Goal: Information Seeking & Learning: Learn about a topic

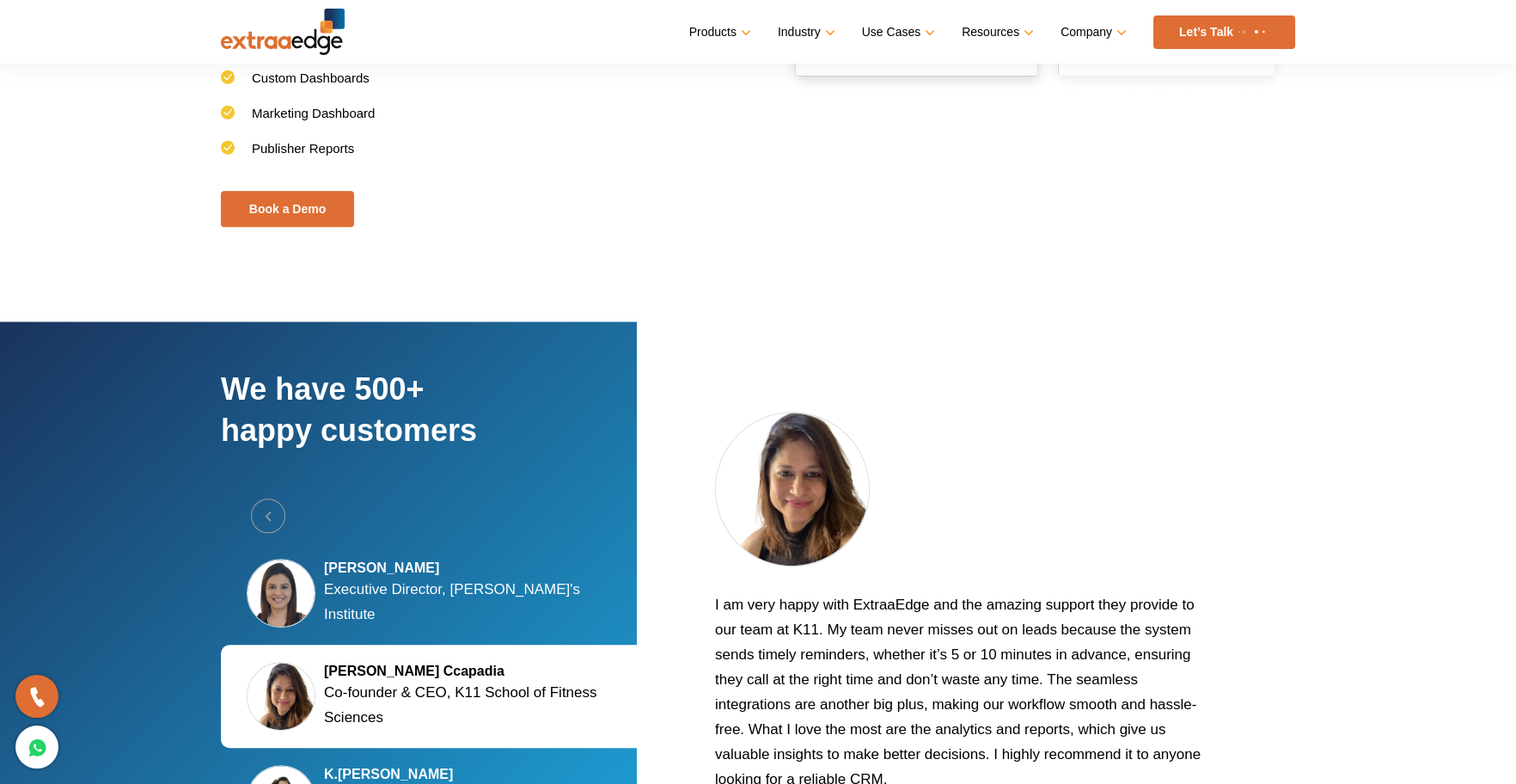
scroll to position [3108, 0]
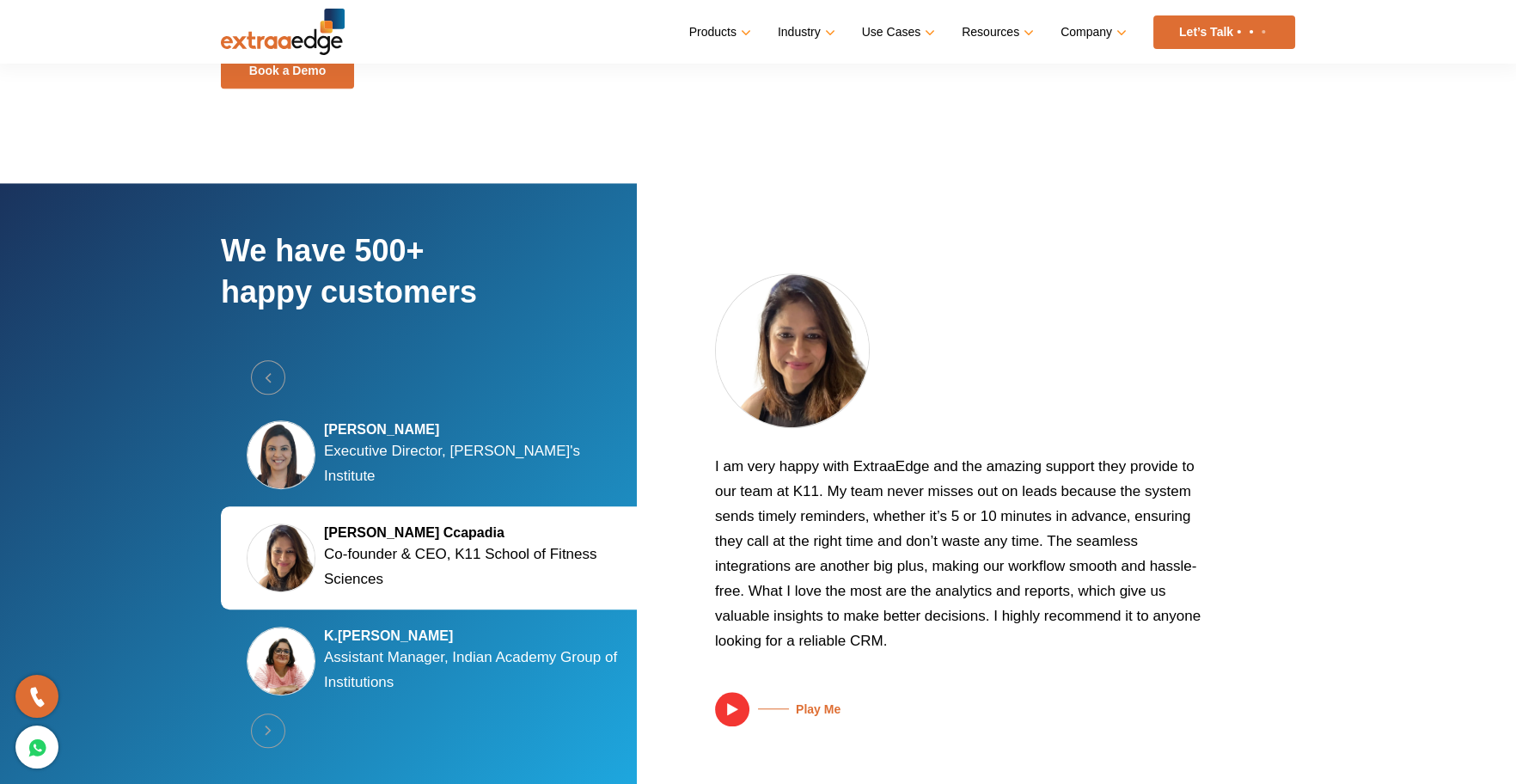
click at [467, 645] on p "Assistant Manager, Indian Academy Group of Institutions" at bounding box center [479, 669] width 310 height 49
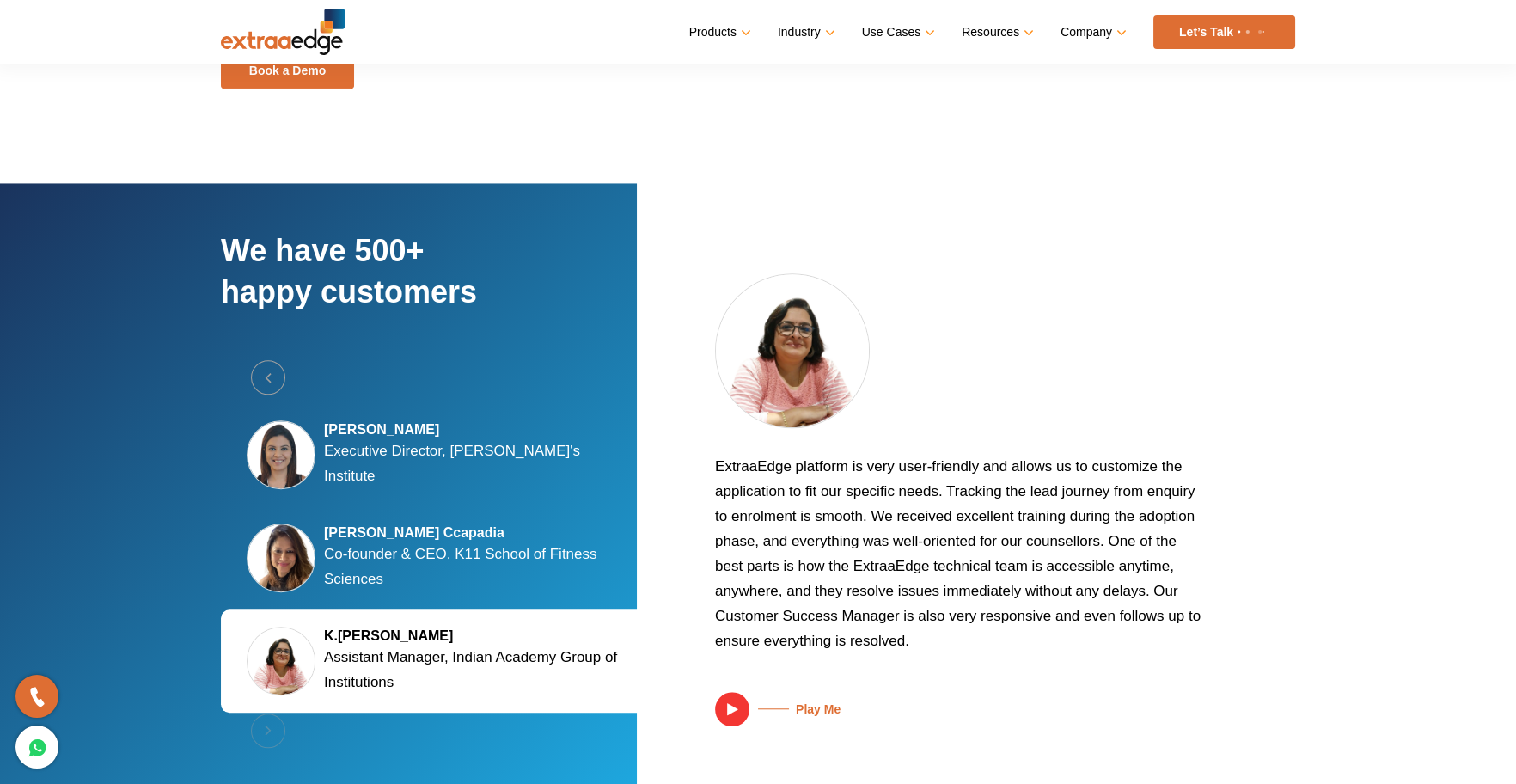
click at [468, 467] on p "Executive Director, [PERSON_NAME]'s Institute" at bounding box center [479, 463] width 310 height 49
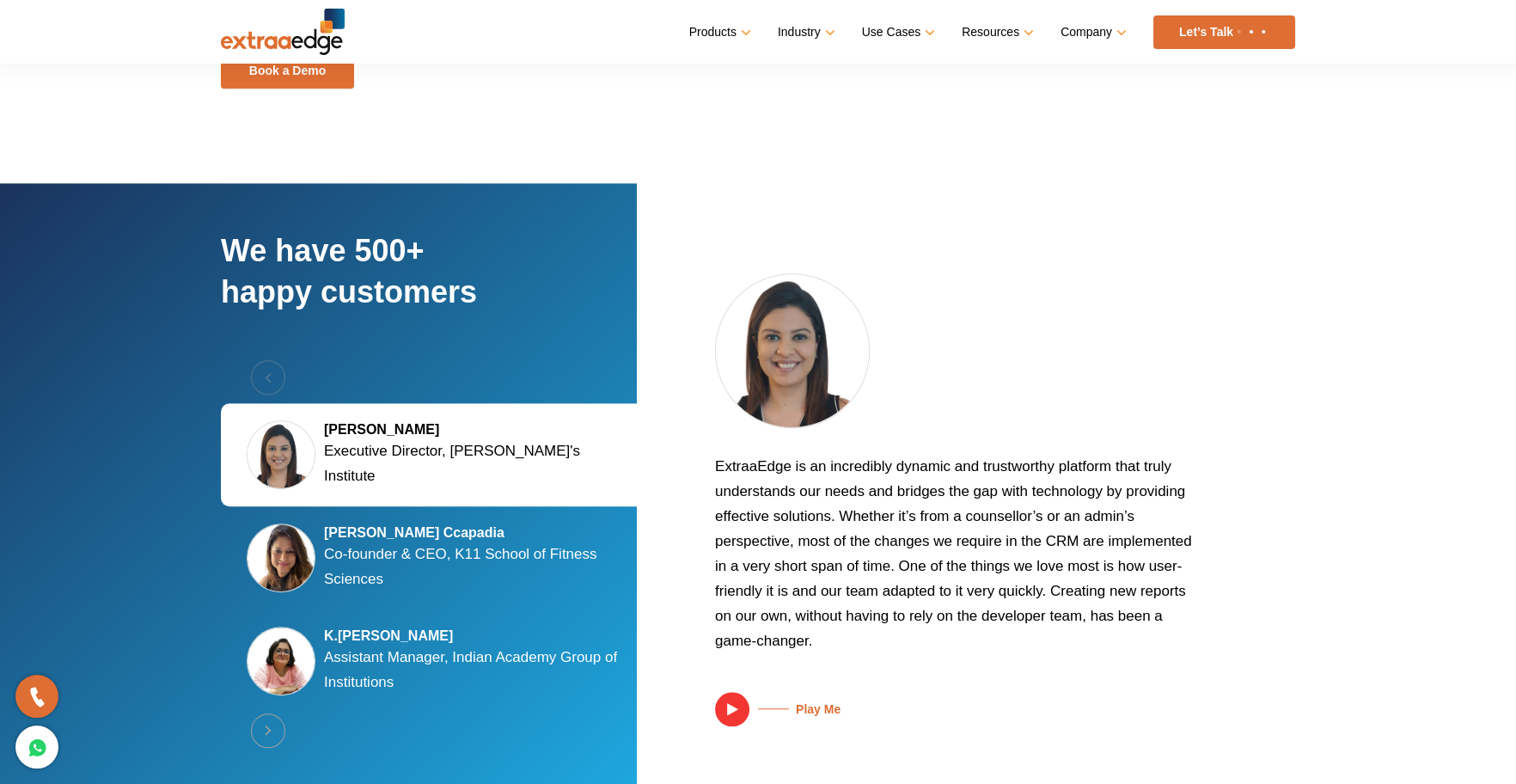
click at [575, 548] on p "Co-founder & CEO, K11 School of Fitness Sciences" at bounding box center [479, 565] width 310 height 49
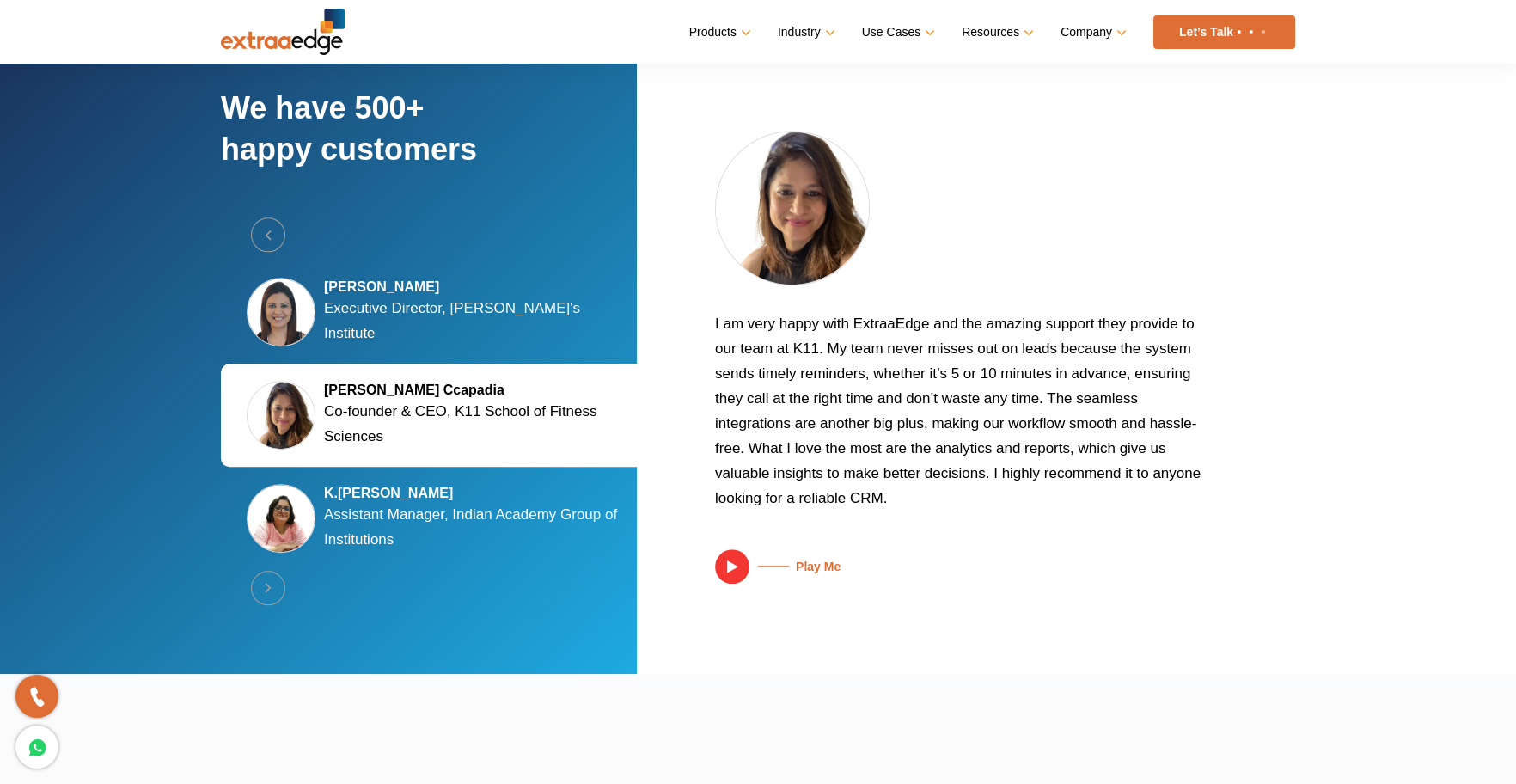
scroll to position [3238, 0]
click at [535, 512] on p "Assistant Manager, Indian Academy Group of Institutions" at bounding box center [479, 527] width 310 height 49
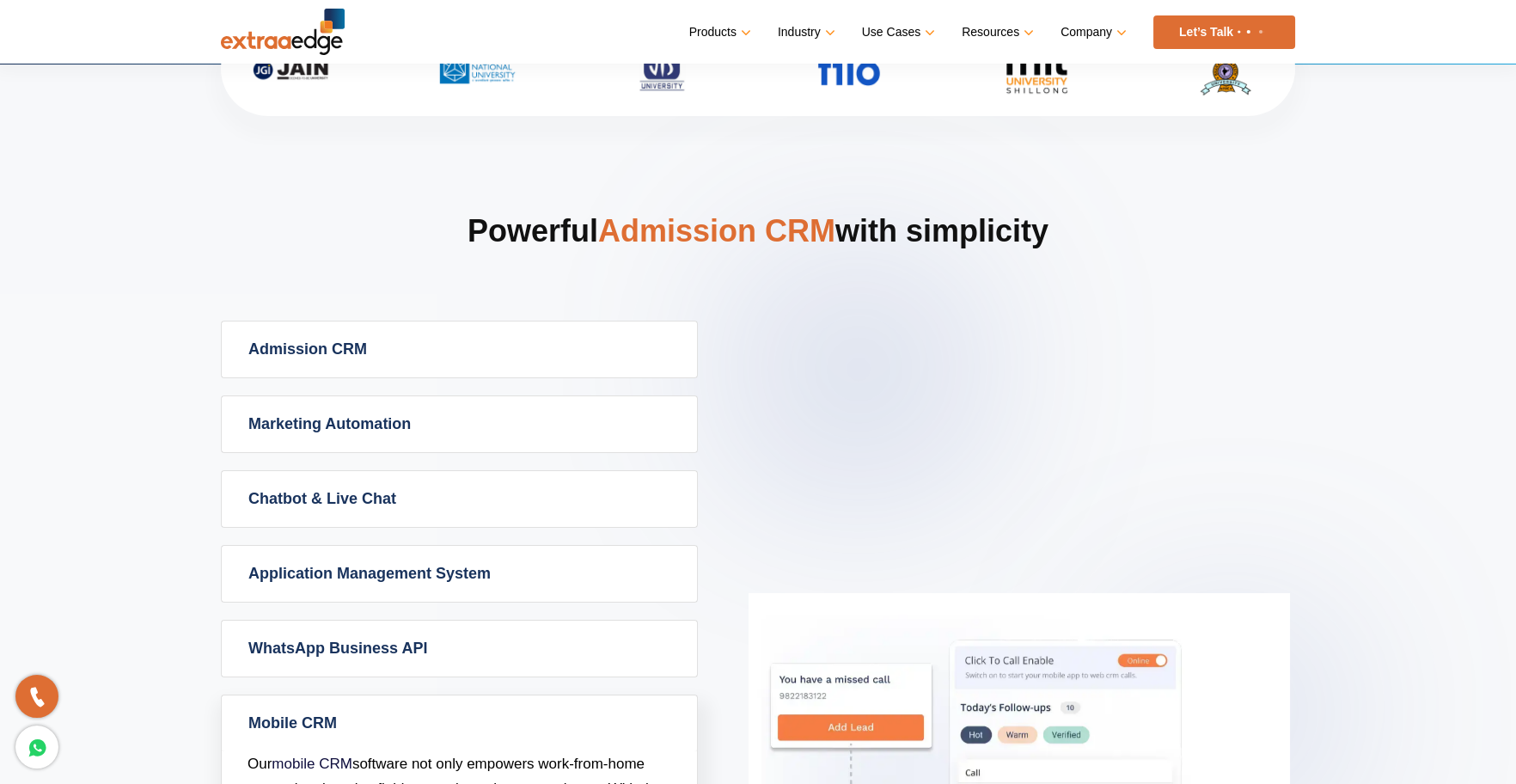
scroll to position [581, 0]
click at [470, 328] on link "Admission CRM" at bounding box center [459, 348] width 475 height 56
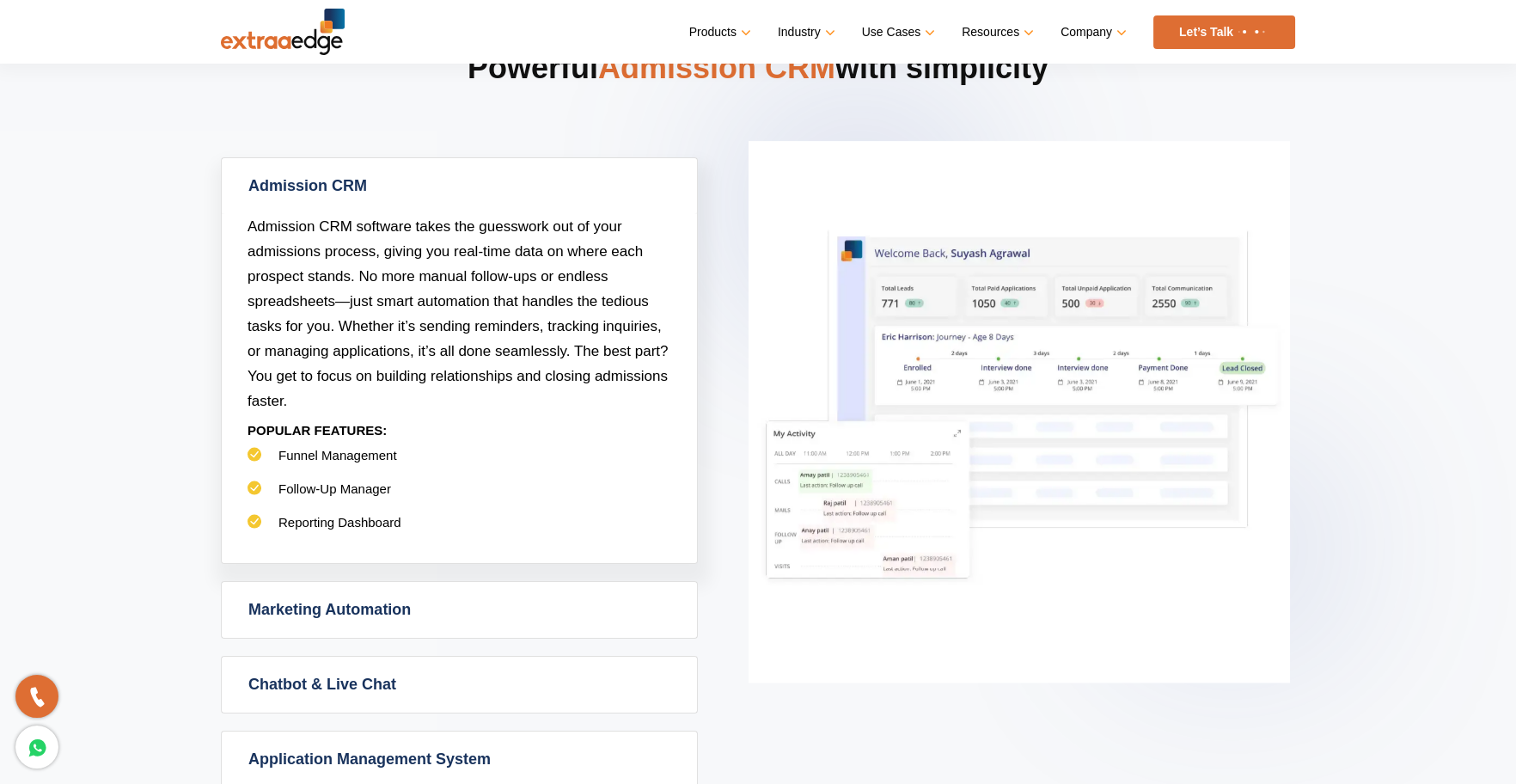
scroll to position [742, 0]
click at [585, 607] on link "Marketing Automation" at bounding box center [459, 611] width 475 height 56
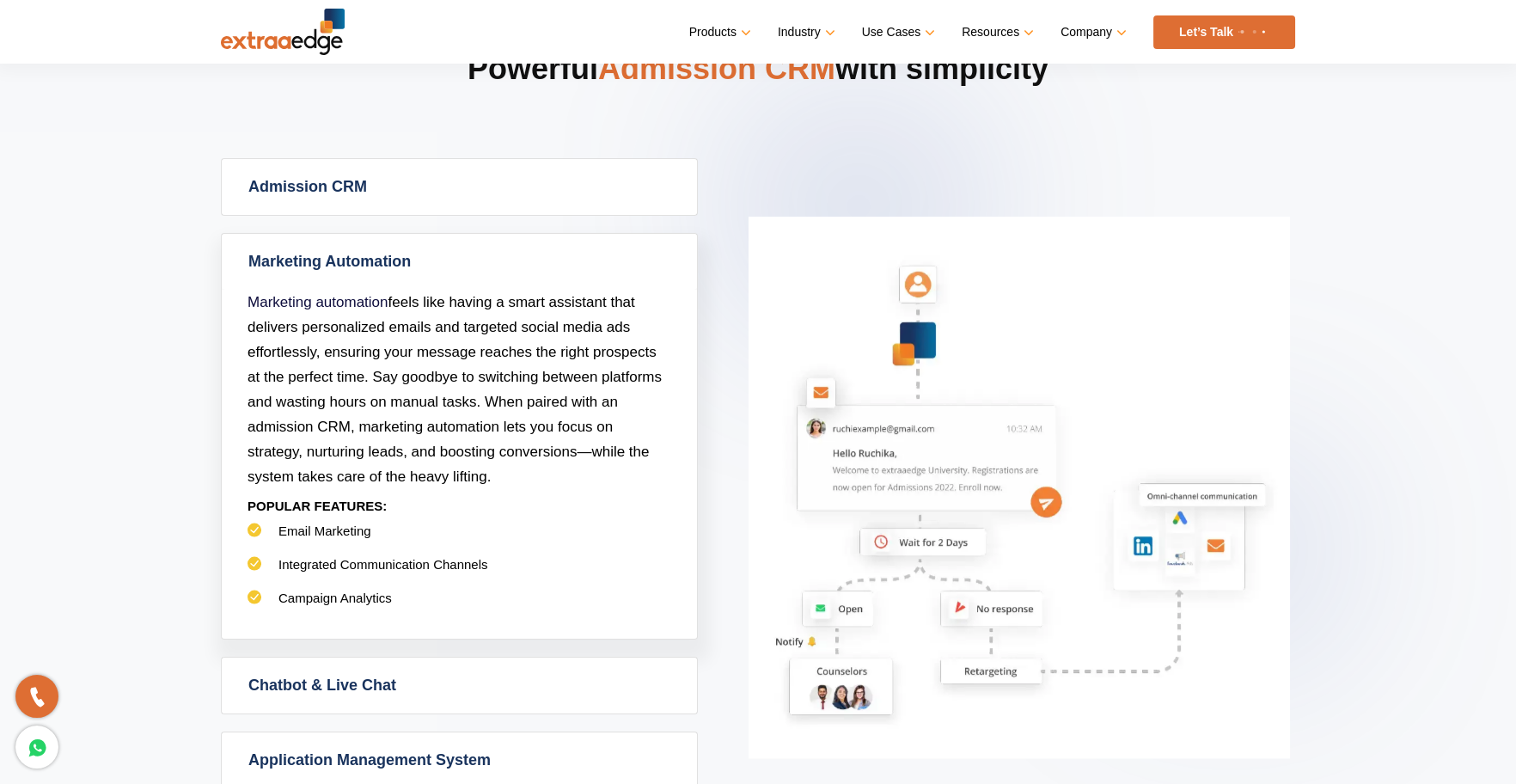
scroll to position [835, 0]
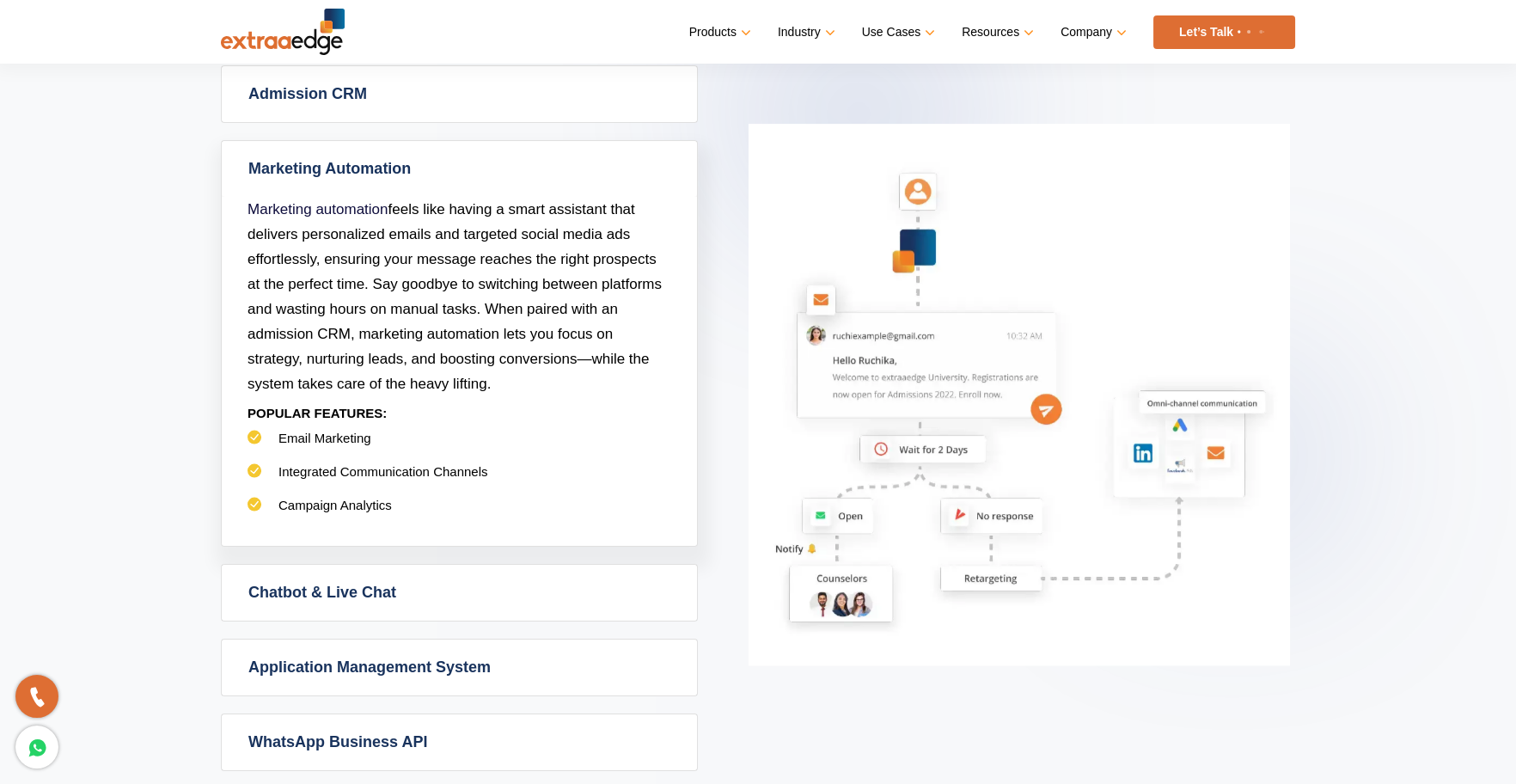
click at [591, 599] on link "Chatbot & Live Chat" at bounding box center [459, 592] width 475 height 56
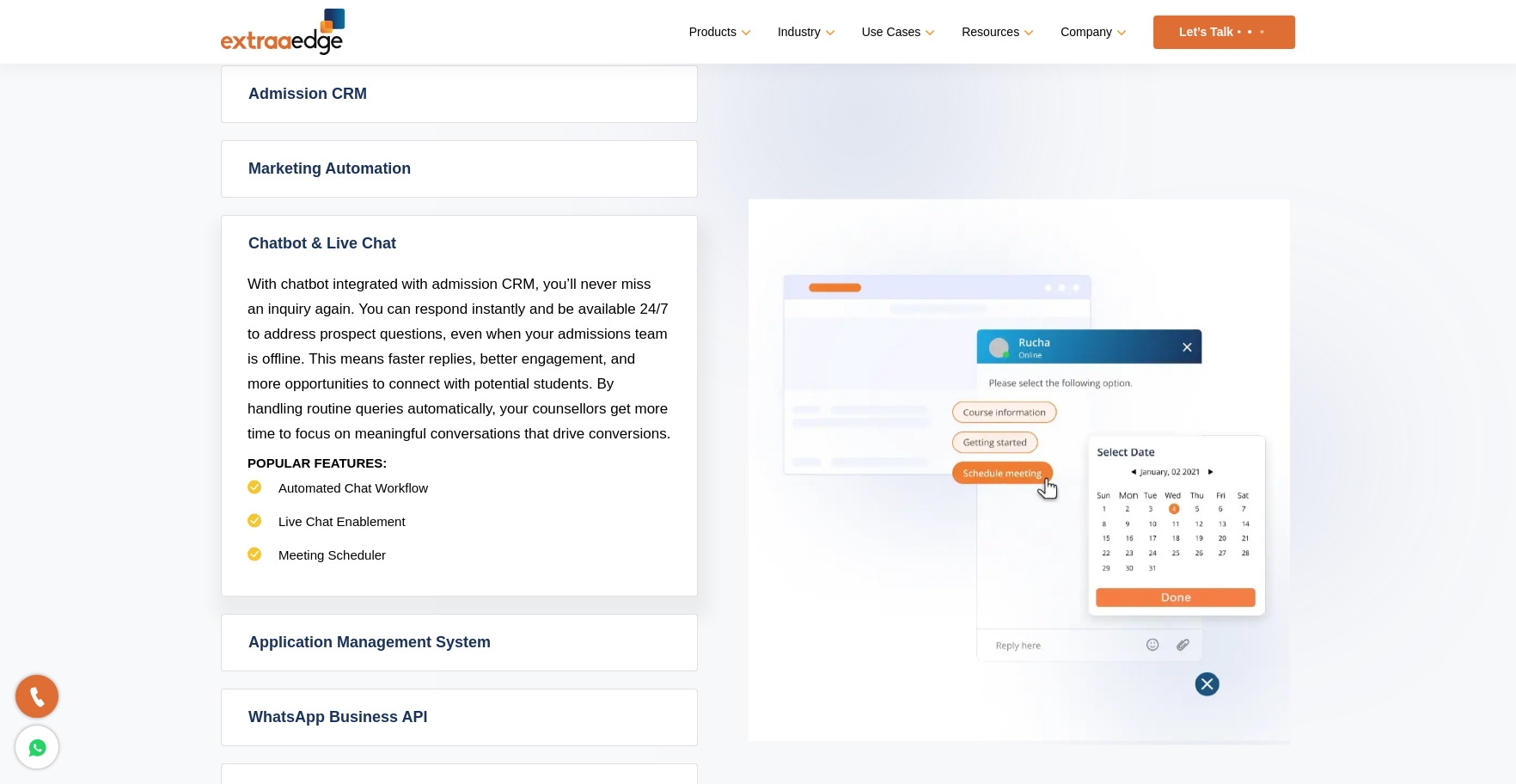
click at [592, 644] on link "Application Management System" at bounding box center [459, 643] width 475 height 56
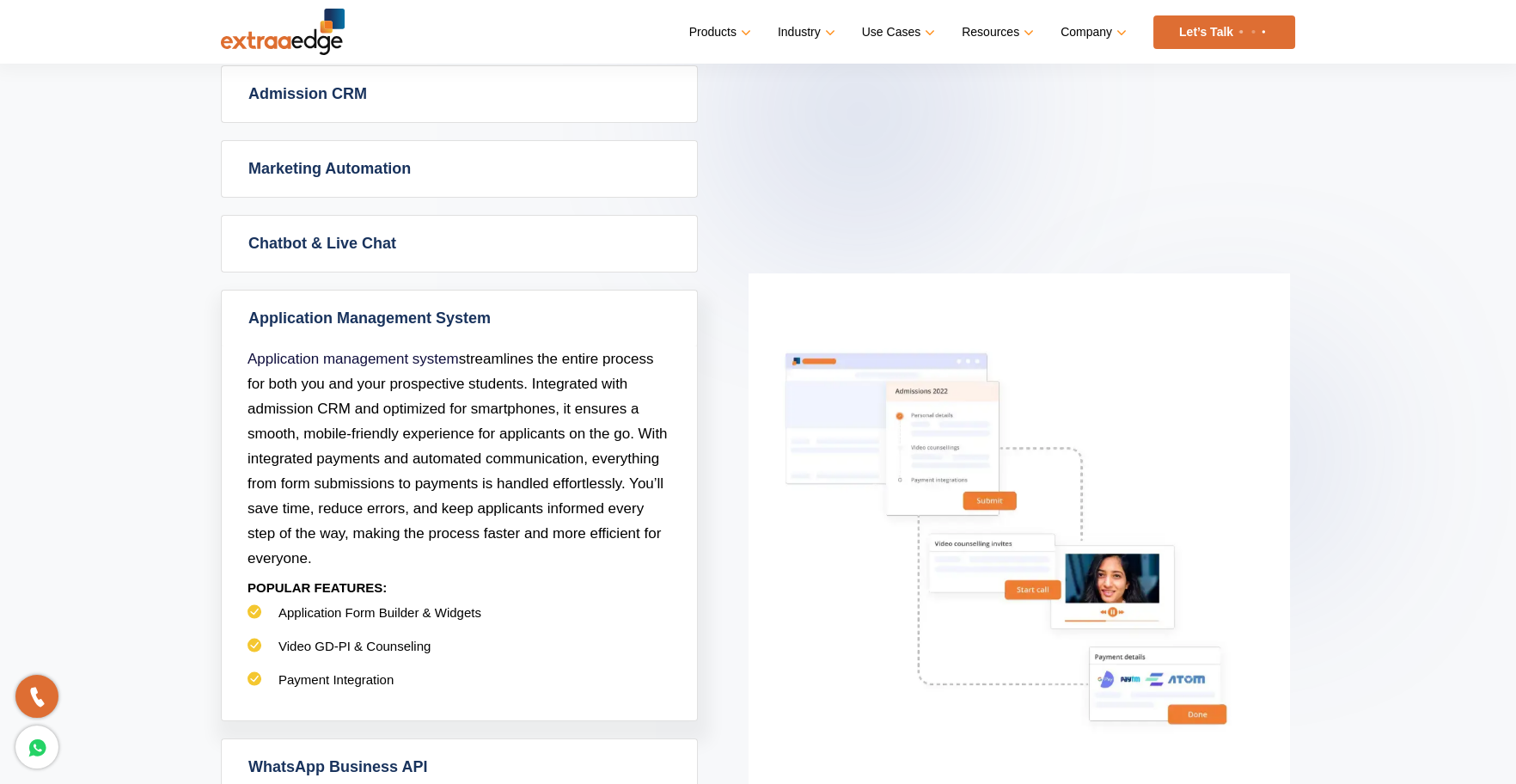
scroll to position [1054, 0]
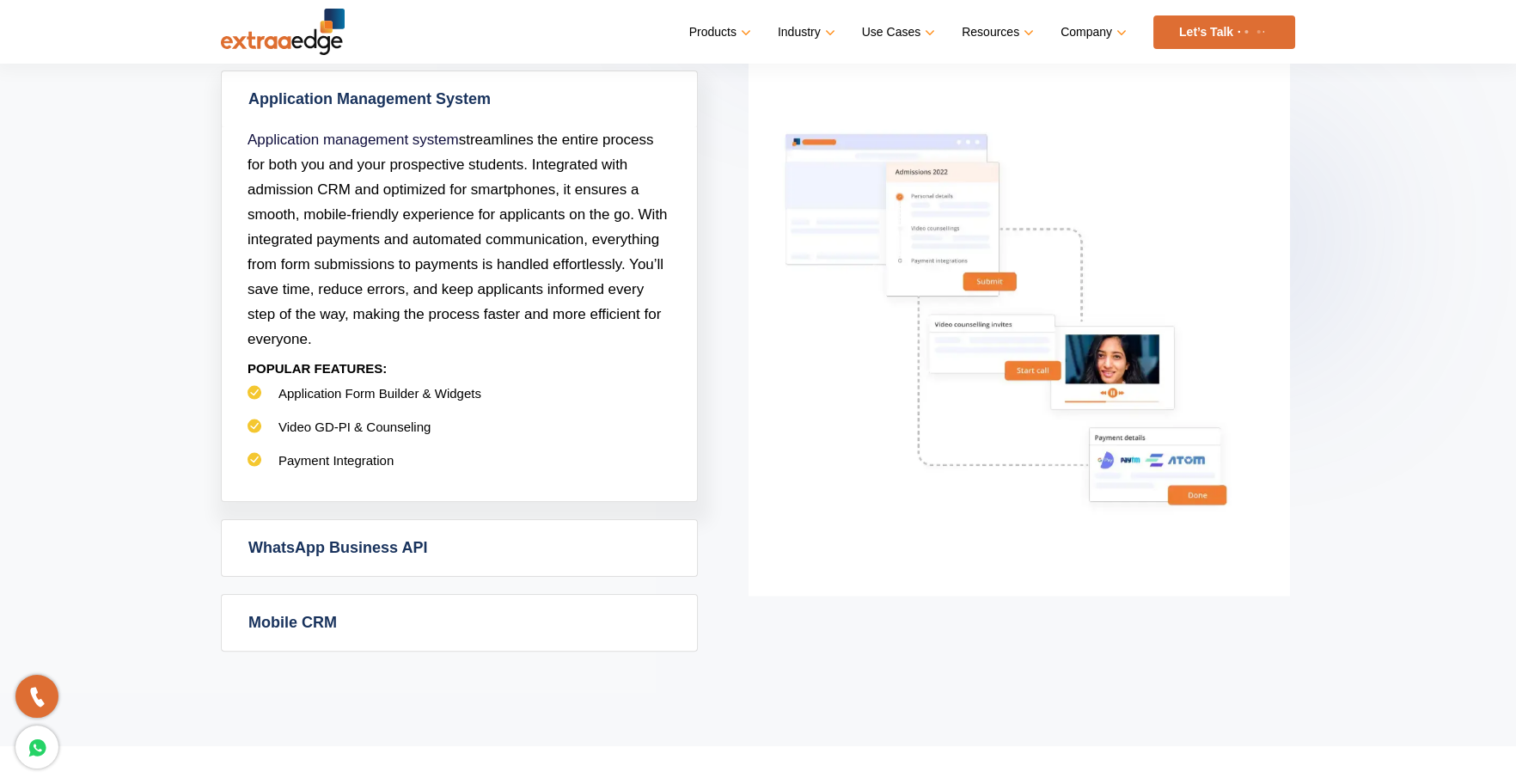
click at [516, 540] on link "WhatsApp Business API" at bounding box center [459, 548] width 475 height 56
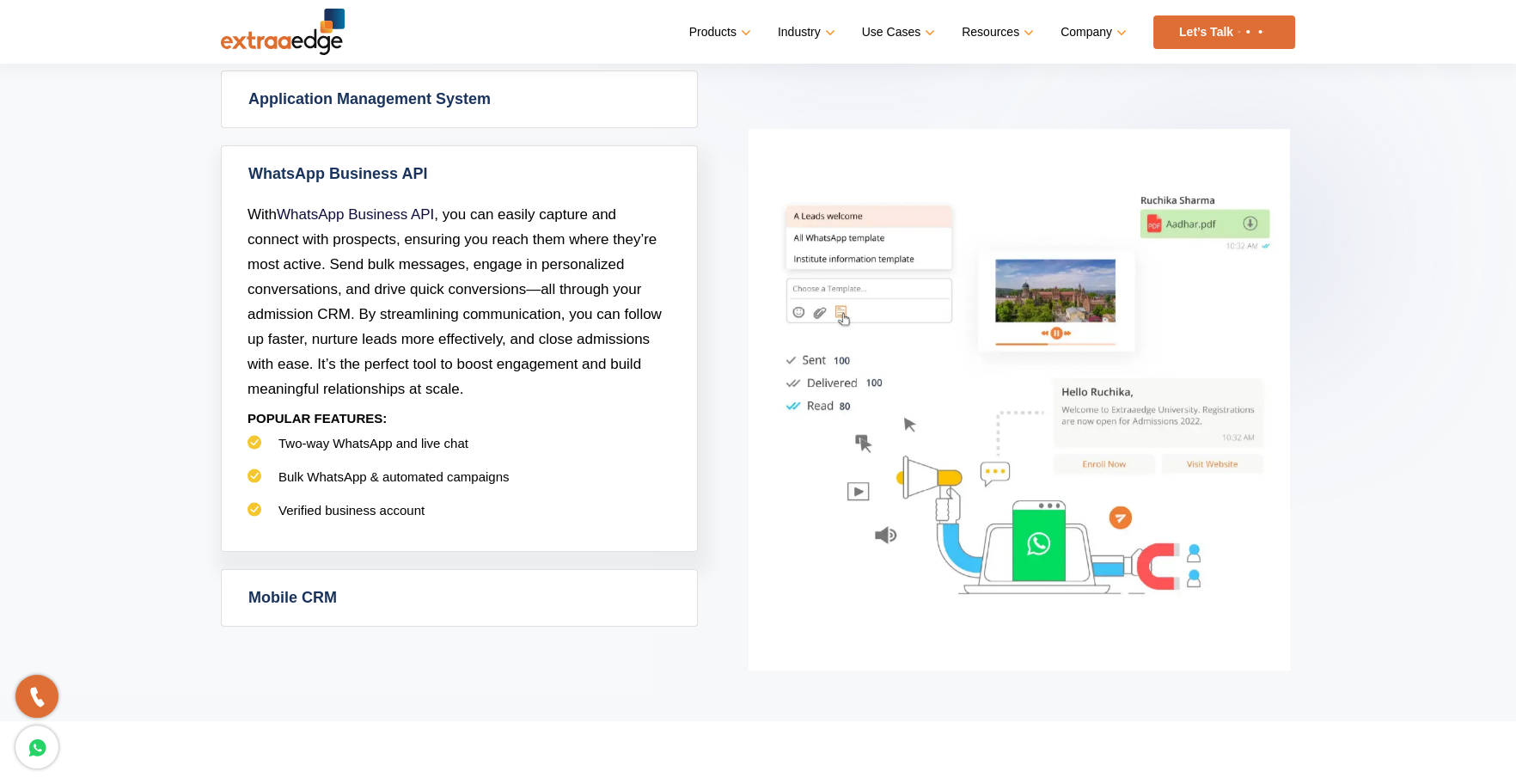
scroll to position [1022, 0]
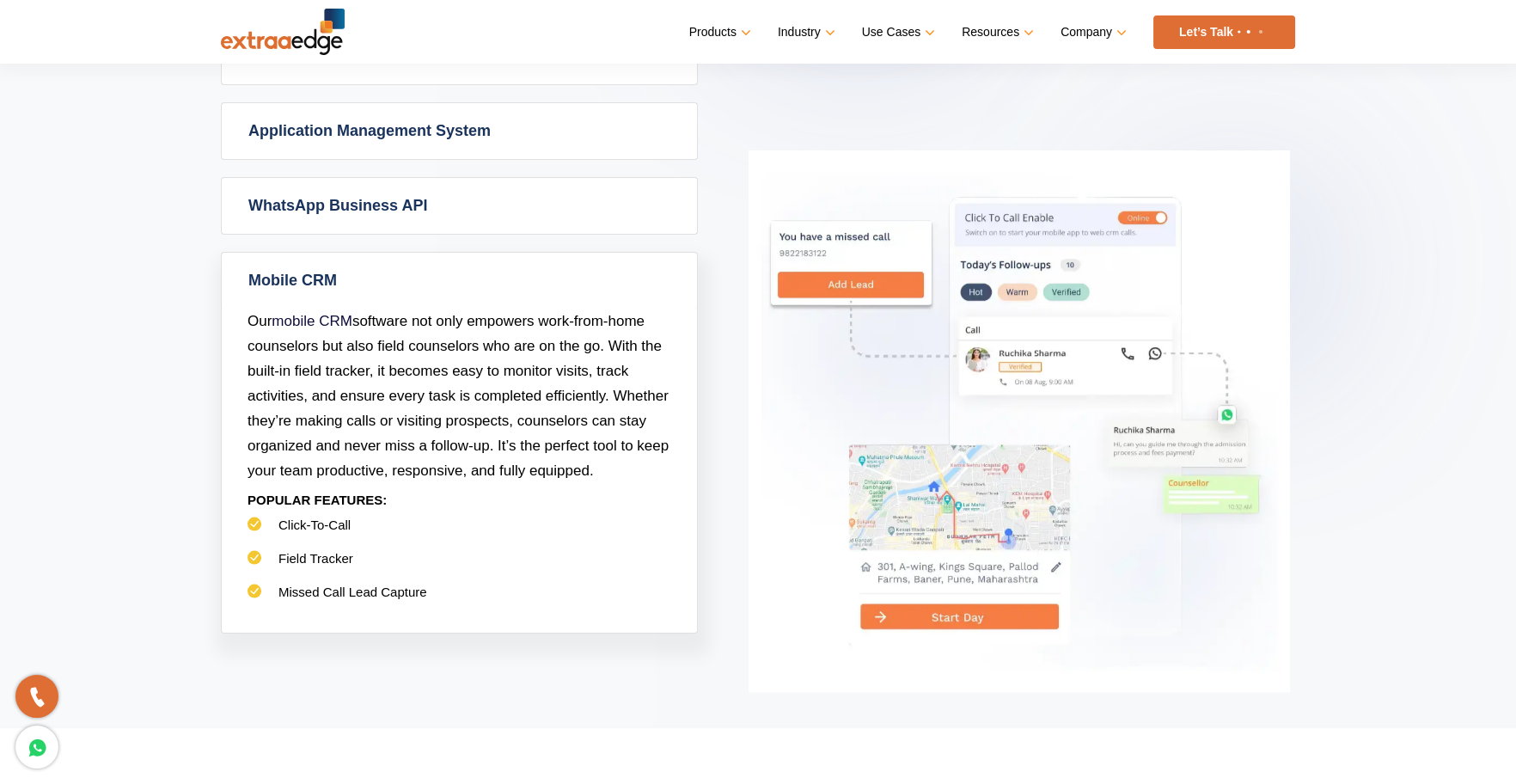
click at [531, 218] on link "WhatsApp Business API" at bounding box center [459, 206] width 475 height 56
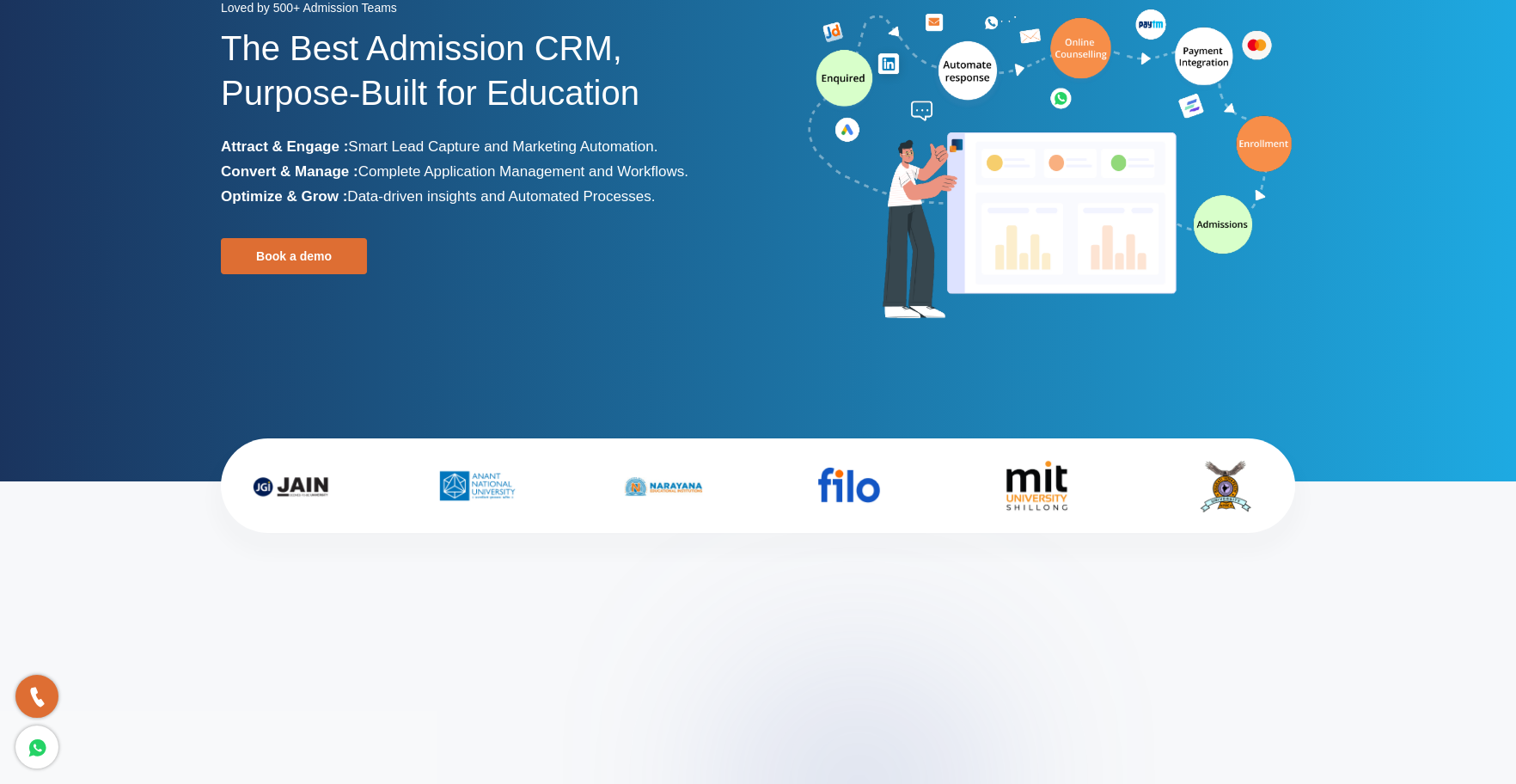
scroll to position [0, 0]
